Goal: Find contact information: Find contact information

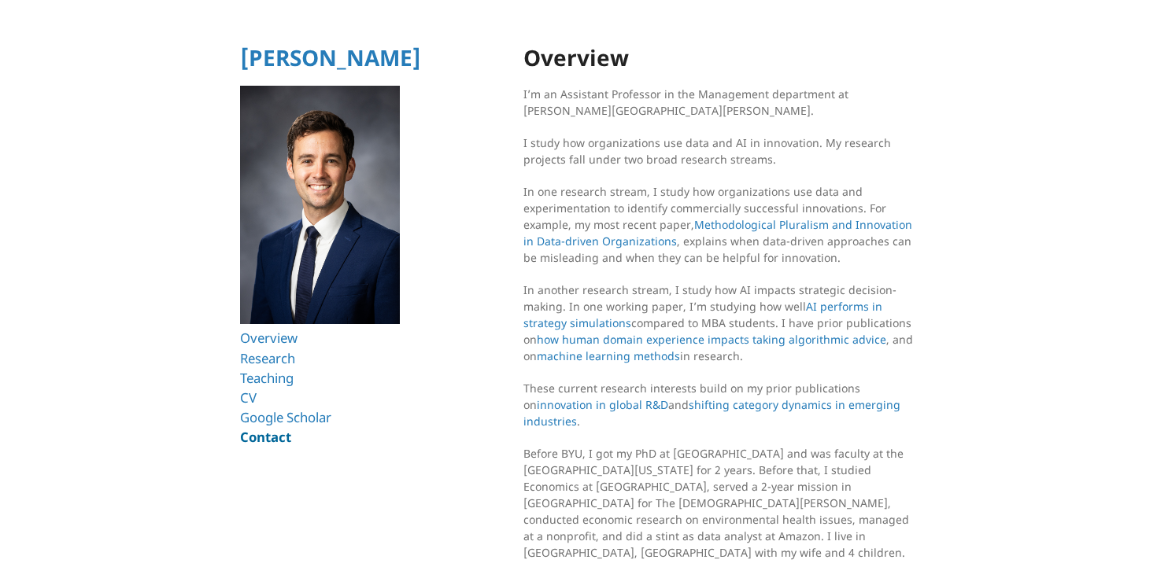
click at [272, 439] on link "Contact" at bounding box center [265, 437] width 51 height 18
click at [265, 435] on link "Contact" at bounding box center [265, 437] width 51 height 18
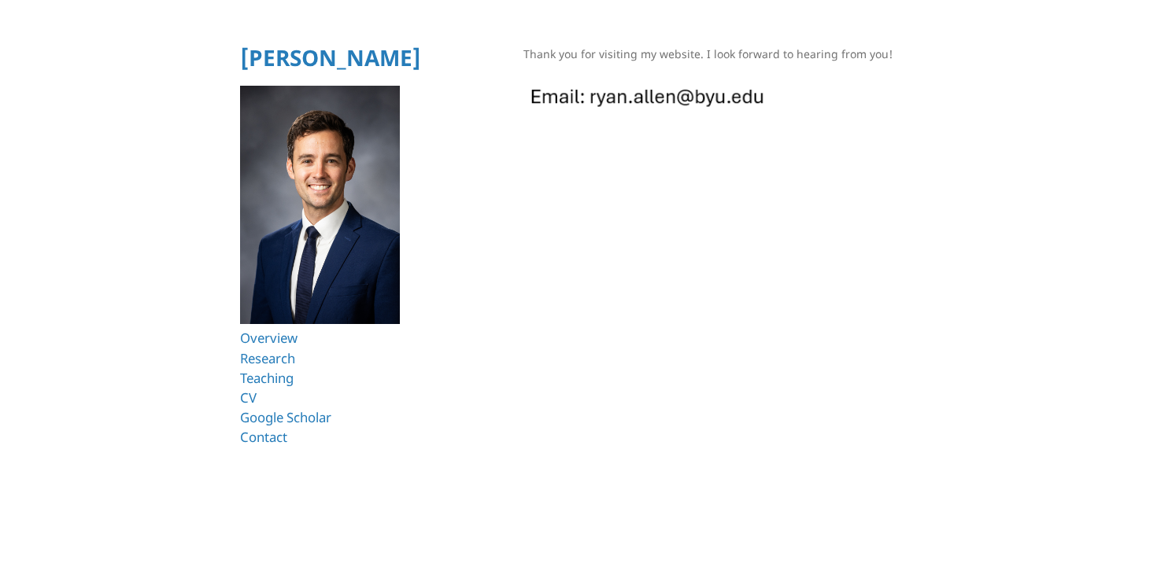
click at [585, 98] on img at bounding box center [647, 95] width 249 height 35
